Goal: Check status: Check status

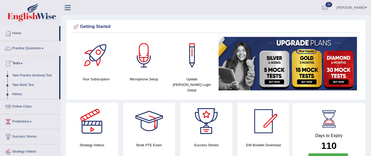
click at [40, 79] on link "Take Practice Sectional Test" at bounding box center [34, 75] width 49 height 9
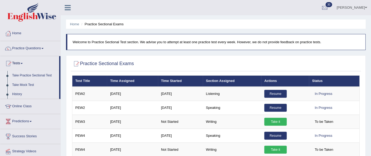
click at [38, 50] on link "Practice Questions" at bounding box center [30, 47] width 60 height 13
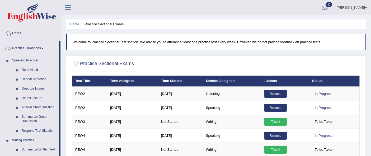
click at [44, 48] on span at bounding box center [42, 48] width 2 height 1
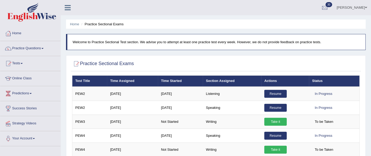
click at [23, 63] on span at bounding box center [22, 63] width 2 height 1
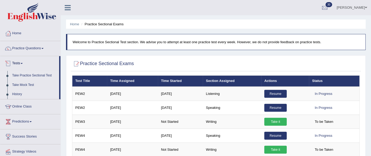
click at [22, 96] on link "History" at bounding box center [34, 94] width 49 height 9
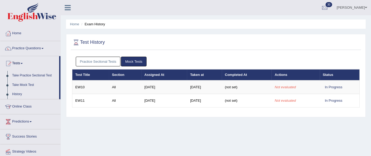
click at [99, 61] on link "Practice Sectional Tests" at bounding box center [98, 62] width 45 height 10
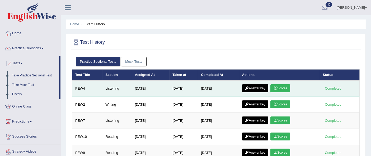
click at [282, 89] on link "Scores" at bounding box center [280, 88] width 20 height 8
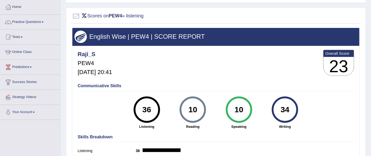
scroll to position [26, 0]
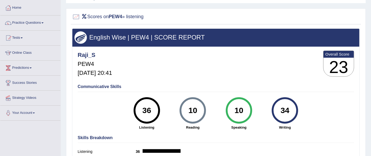
click at [114, 16] on b "PEW4" at bounding box center [115, 16] width 13 height 5
click at [23, 37] on span at bounding box center [22, 37] width 2 height 1
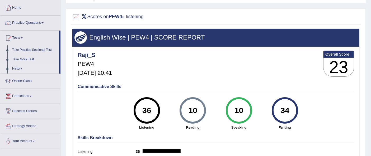
click at [32, 68] on link "History" at bounding box center [34, 68] width 49 height 9
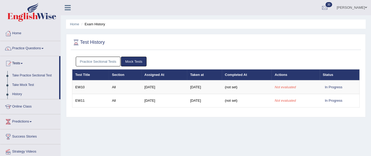
click at [104, 62] on link "Practice Sectional Tests" at bounding box center [98, 62] width 45 height 10
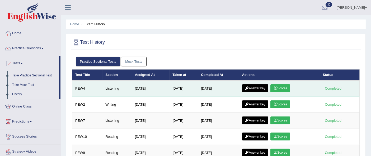
click at [259, 88] on link "Answer key" at bounding box center [255, 88] width 26 height 8
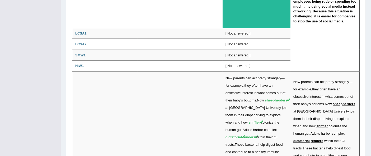
scroll to position [939, 0]
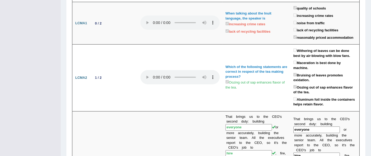
scroll to position [151, 0]
